Goal: Check status: Check status

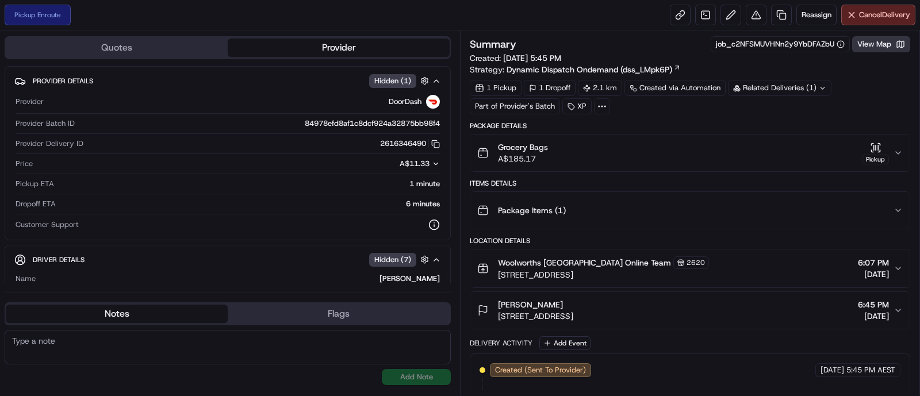
click at [862, 50] on button "View Map" at bounding box center [881, 44] width 58 height 16
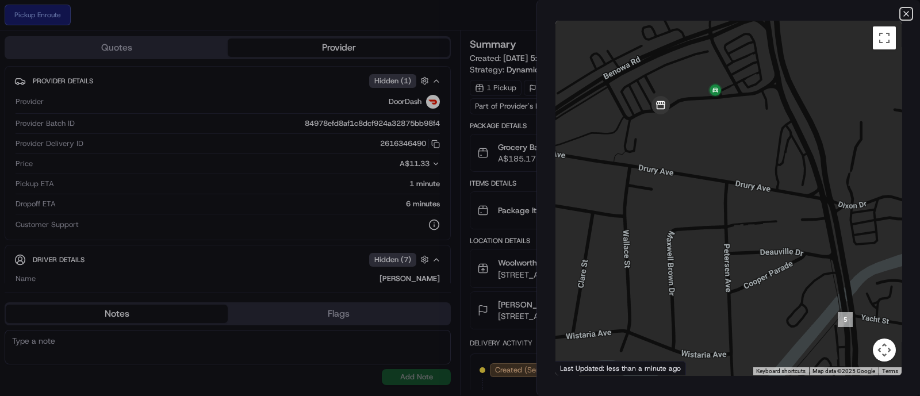
click at [909, 13] on icon "button" at bounding box center [905, 13] width 9 height 9
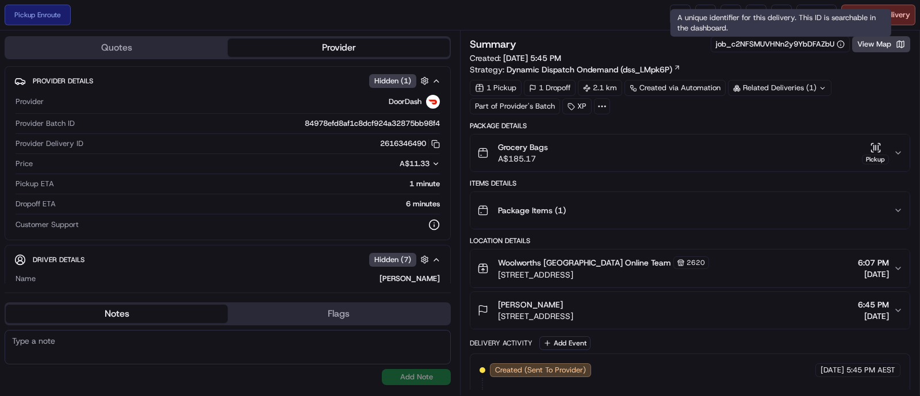
click at [674, 13] on div "A unique identifier for this delivery. This ID is searchable in the dashboard. …" at bounding box center [780, 23] width 221 height 28
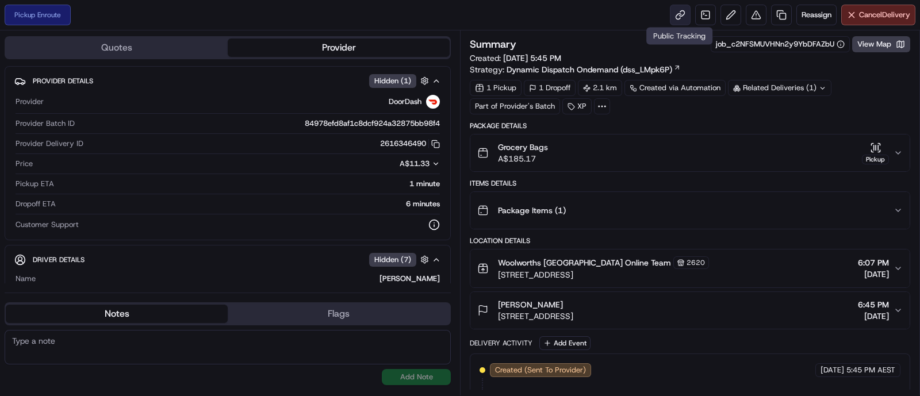
click at [675, 13] on link at bounding box center [680, 15] width 21 height 21
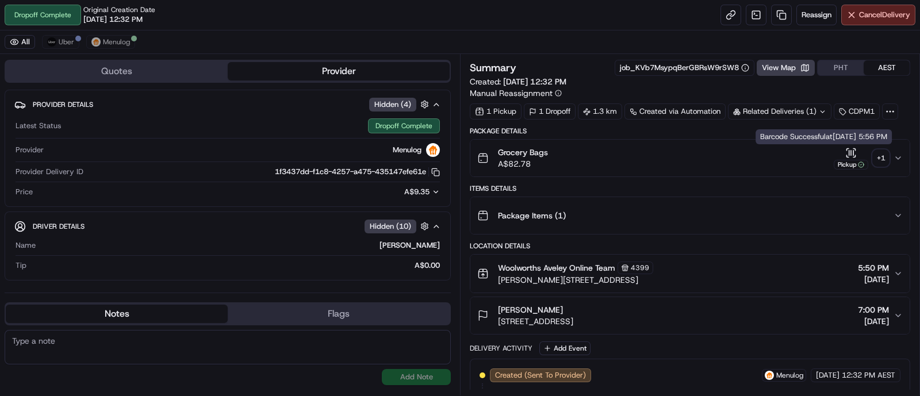
click at [854, 154] on icon "button" at bounding box center [850, 152] width 11 height 11
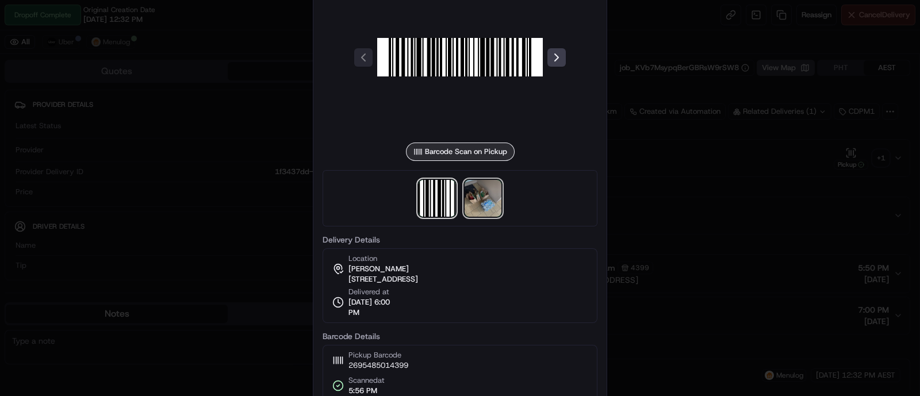
click at [492, 189] on img at bounding box center [483, 198] width 37 height 37
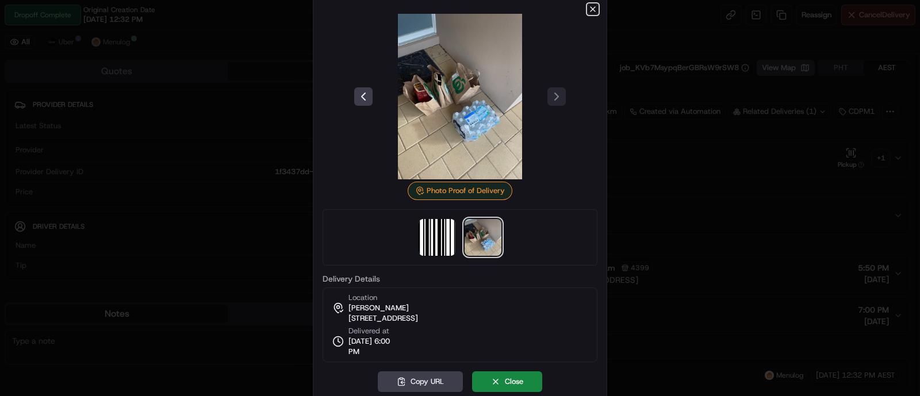
click at [593, 10] on icon "button" at bounding box center [592, 9] width 5 height 5
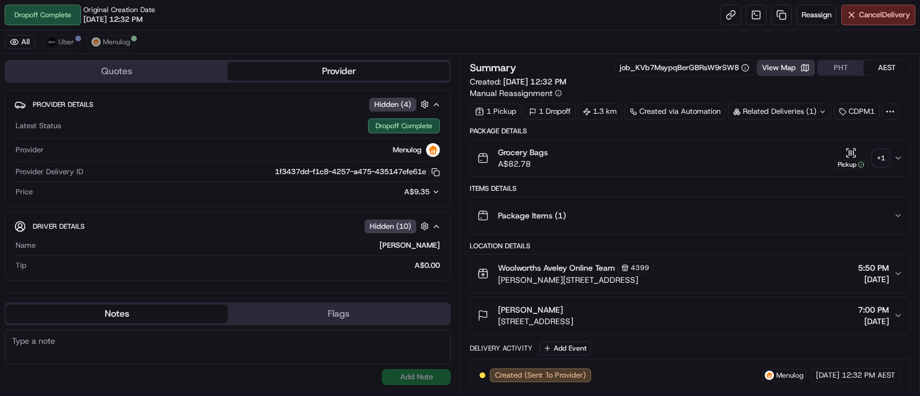
click at [780, 71] on button "View Map" at bounding box center [786, 68] width 58 height 16
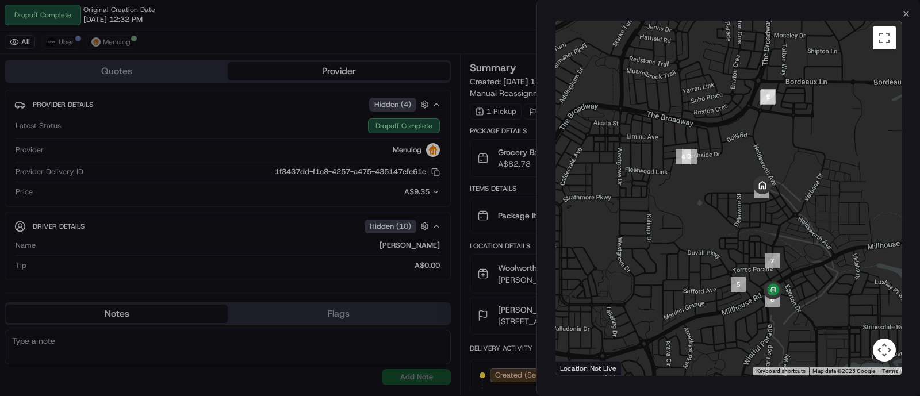
click at [900, 18] on div "To navigate the map with touch gestures double-tap and hold your finger on the …" at bounding box center [728, 197] width 383 height 359
click at [904, 11] on icon "button" at bounding box center [906, 13] width 5 height 5
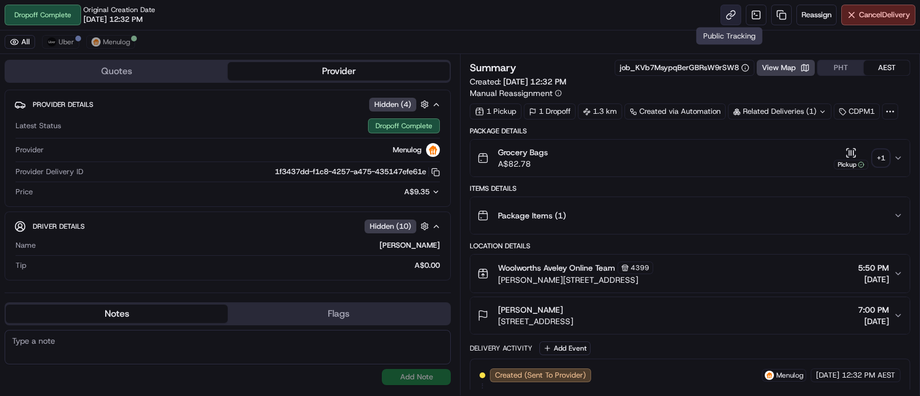
click at [727, 13] on link at bounding box center [730, 15] width 21 height 21
click at [71, 43] on span "Uber" at bounding box center [67, 41] width 16 height 9
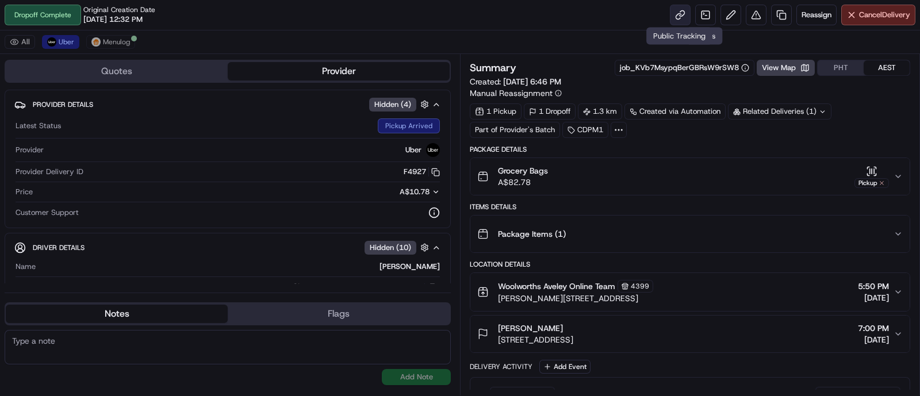
click at [681, 11] on link at bounding box center [680, 15] width 21 height 21
click at [128, 41] on span "Menulog" at bounding box center [116, 41] width 27 height 9
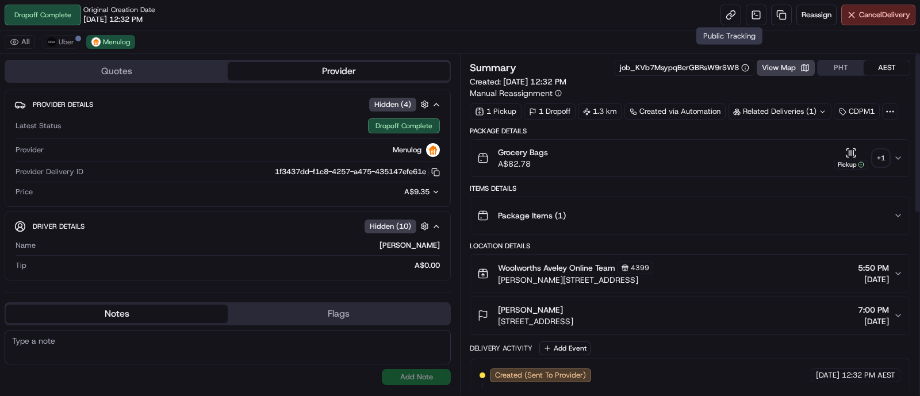
click at [718, 19] on div "Dropoff Complete Original Creation Date [DATE] 12:32 PM Reassign Cancel Delivery" at bounding box center [460, 15] width 920 height 30
click at [729, 10] on link at bounding box center [730, 15] width 21 height 21
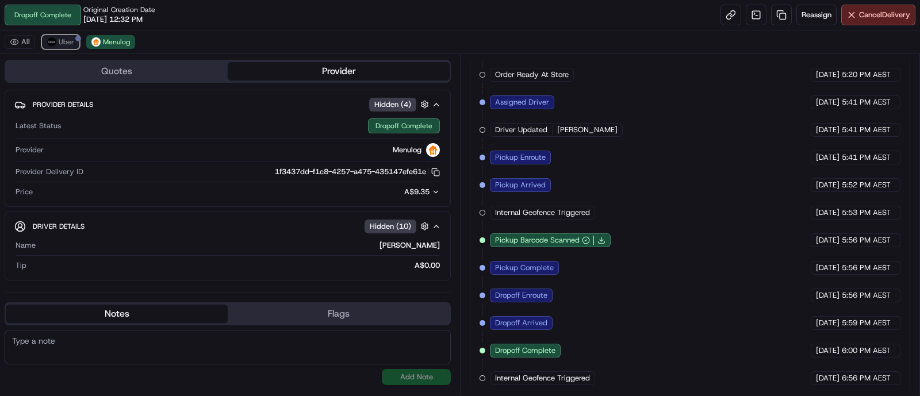
click at [56, 38] on button "Uber" at bounding box center [60, 42] width 37 height 14
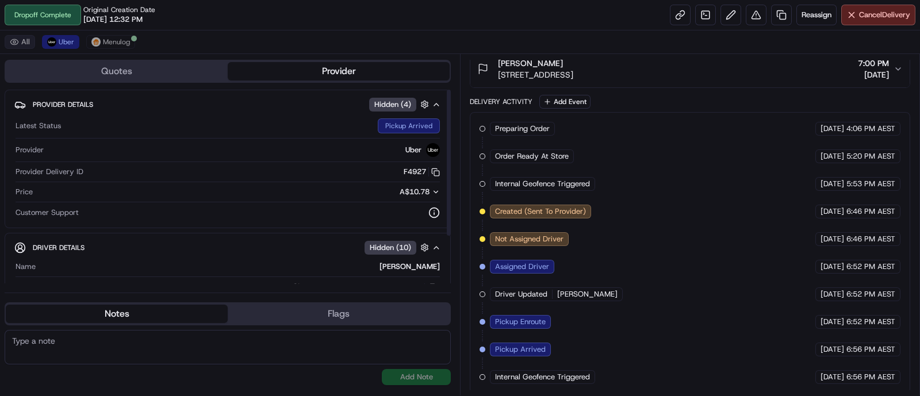
click at [25, 48] on button "All" at bounding box center [20, 42] width 30 height 14
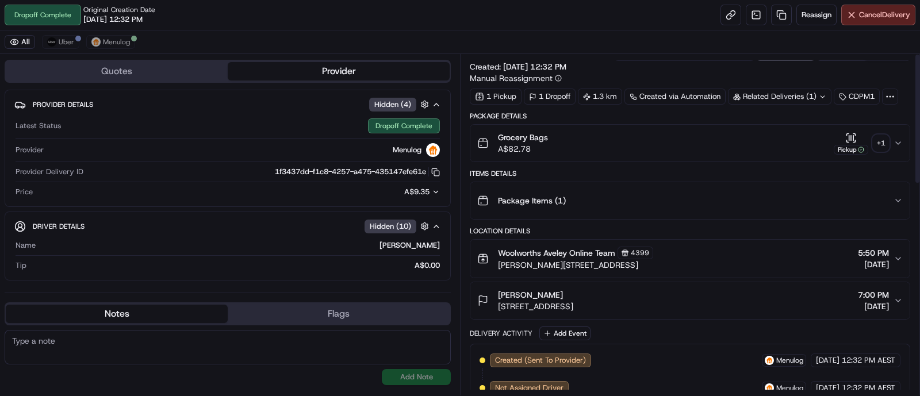
scroll to position [0, 0]
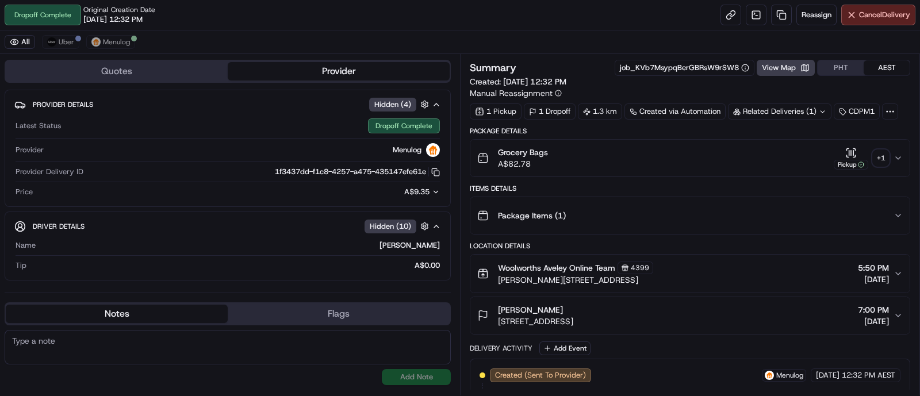
click at [812, 110] on div "Related Deliveries (1)" at bounding box center [779, 111] width 103 height 16
click at [779, 140] on span "ord_KVb7MsypqBerGBRsW9rSW8" at bounding box center [791, 137] width 120 height 10
